Goal: Participate in discussion

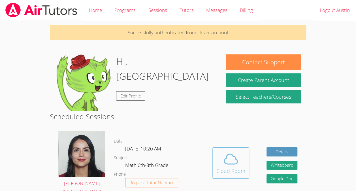
click at [220, 161] on span at bounding box center [231, 159] width 29 height 16
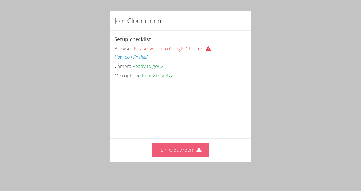
click at [180, 150] on button "Join Cloudroom" at bounding box center [180, 150] width 58 height 14
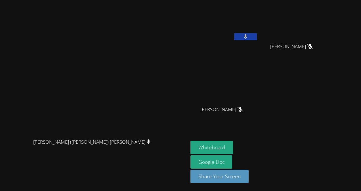
click at [257, 35] on button at bounding box center [245, 36] width 23 height 7
click at [233, 145] on button "Whiteboard" at bounding box center [211, 147] width 43 height 13
click at [258, 31] on video at bounding box center [223, 21] width 67 height 38
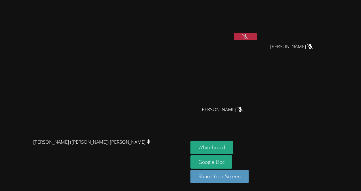
click at [257, 35] on button at bounding box center [245, 36] width 23 height 7
click at [233, 143] on button "Whiteboard" at bounding box center [211, 147] width 43 height 13
click at [257, 39] on button at bounding box center [245, 36] width 23 height 7
click at [257, 40] on button at bounding box center [245, 36] width 23 height 7
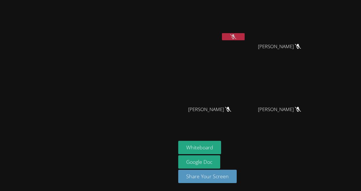
click at [244, 39] on button at bounding box center [233, 36] width 23 height 7
click at [244, 33] on button at bounding box center [233, 36] width 23 height 7
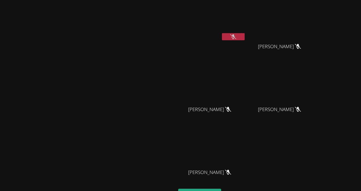
click at [244, 36] on button at bounding box center [233, 36] width 23 height 7
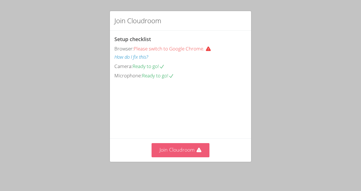
click at [161, 157] on button "Join Cloudroom" at bounding box center [180, 150] width 58 height 14
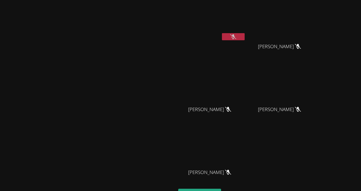
click at [244, 39] on button at bounding box center [233, 36] width 23 height 7
click at [244, 35] on button at bounding box center [233, 36] width 23 height 7
click at [244, 33] on button at bounding box center [233, 36] width 23 height 7
click at [235, 35] on icon at bounding box center [233, 36] width 4 height 5
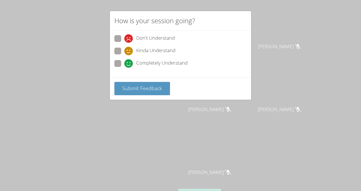
click at [157, 67] on span "Completely Understand" at bounding box center [161, 63] width 51 height 9
click at [129, 65] on input "Completely Understand" at bounding box center [126, 62] width 5 height 5
radio input "true"
click at [156, 87] on span "Submit Feedback" at bounding box center [142, 88] width 40 height 7
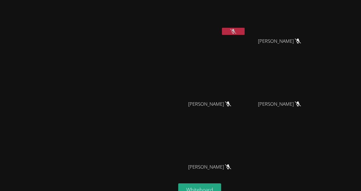
scroll to position [6, 0]
drag, startPoint x: 147, startPoint y: 47, endPoint x: 158, endPoint y: 89, distance: 43.3
click at [130, 92] on video at bounding box center [87, 102] width 85 height 96
drag, startPoint x: 150, startPoint y: 48, endPoint x: 151, endPoint y: 53, distance: 4.9
click at [130, 54] on video at bounding box center [87, 102] width 85 height 96
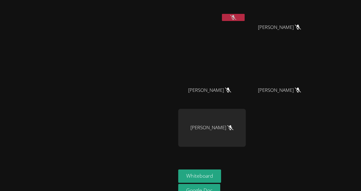
scroll to position [0, 0]
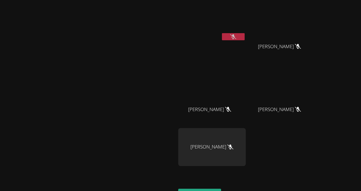
click at [130, 143] on video at bounding box center [87, 108] width 85 height 96
click at [244, 38] on button at bounding box center [233, 36] width 23 height 7
click at [244, 36] on button at bounding box center [233, 36] width 23 height 7
click at [236, 37] on icon at bounding box center [233, 36] width 6 height 5
click at [244, 33] on button at bounding box center [233, 36] width 23 height 7
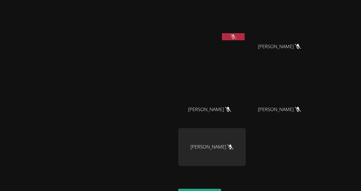
click at [244, 36] on button at bounding box center [233, 36] width 23 height 7
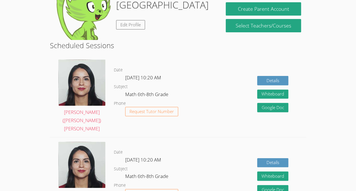
scroll to position [67, 0]
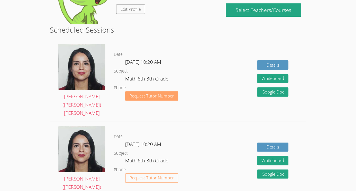
click at [167, 94] on span "Request Tutor Number" at bounding box center [152, 96] width 45 height 4
click at [163, 94] on span "Request Tutor Number" at bounding box center [152, 96] width 45 height 4
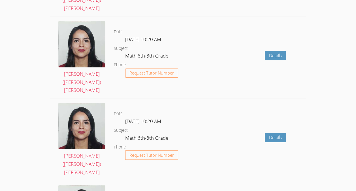
scroll to position [752, 0]
